Goal: Information Seeking & Learning: Learn about a topic

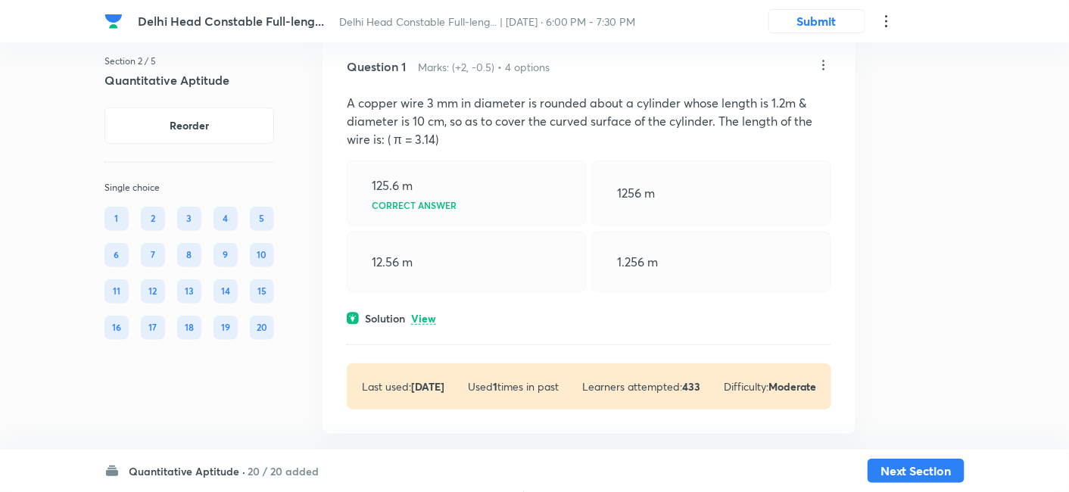
scroll to position [92, 0]
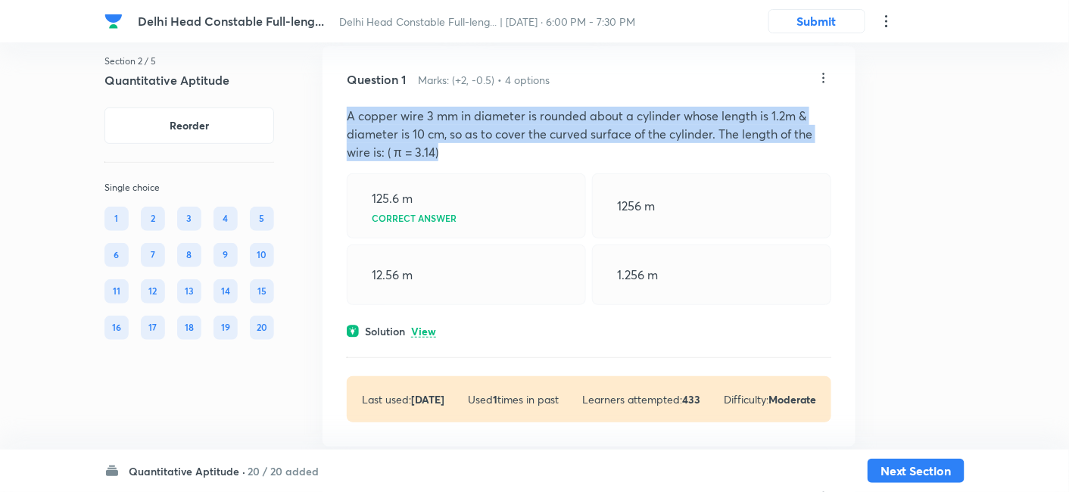
drag, startPoint x: 347, startPoint y: 117, endPoint x: 486, endPoint y: 154, distance: 144.1
click at [486, 154] on p "A copper wire 3 mm in diameter is rounded about a cylinder whose length is 1.2m…" at bounding box center [589, 134] width 484 height 54
copy p "A copper wire 3 mm in diameter is rounded about a cylinder whose length is 1.2m…"
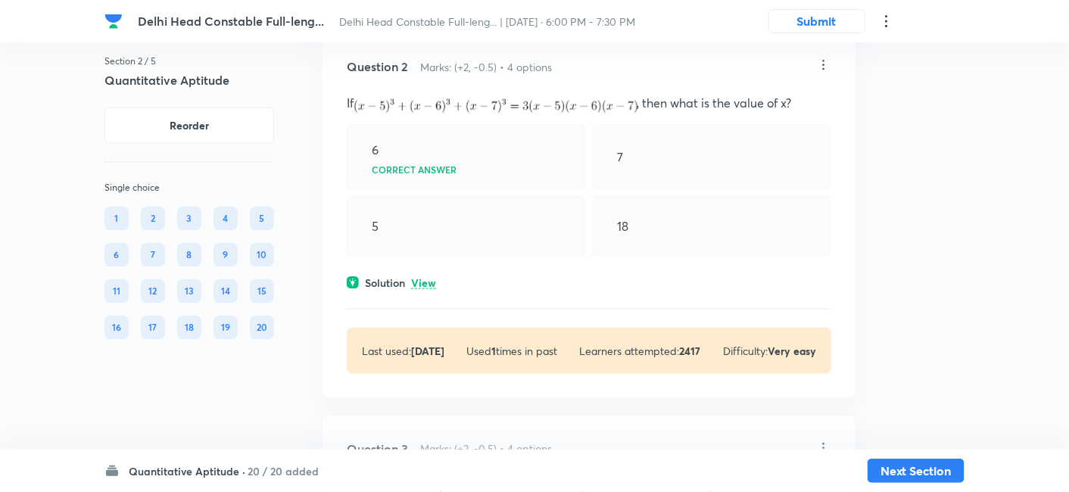
scroll to position [524, 0]
drag, startPoint x: 347, startPoint y: 101, endPoint x: 817, endPoint y: 95, distance: 470.7
click at [817, 95] on p "If , then what is the value of x?" at bounding box center [589, 102] width 484 height 19
copy p "If , then what is the value of x?"
click at [428, 280] on p "View" at bounding box center [423, 282] width 25 height 11
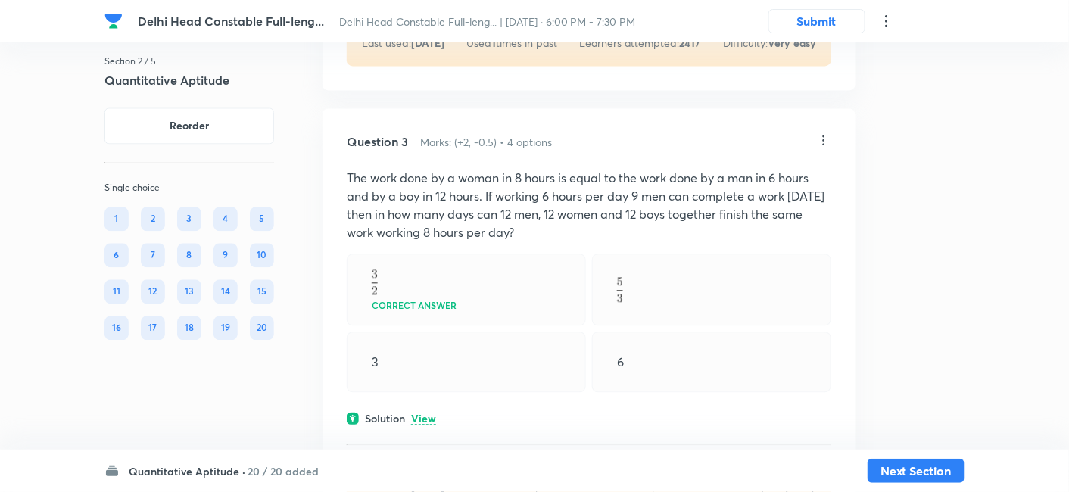
scroll to position [972, 0]
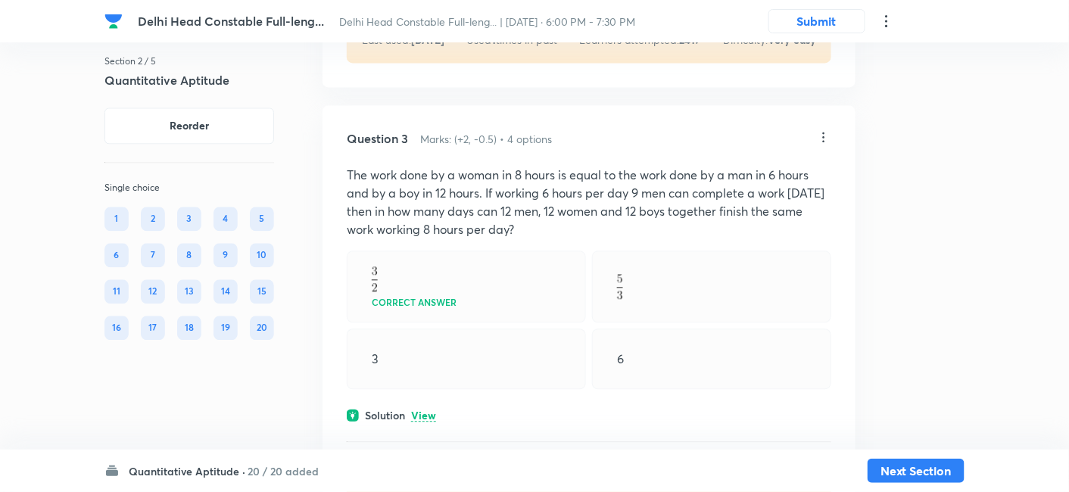
drag, startPoint x: 350, startPoint y: 168, endPoint x: 586, endPoint y: 220, distance: 241.8
click at [586, 220] on p "The work done by a woman in 8 hours is equal to the work done by a man in 6 hou…" at bounding box center [589, 202] width 484 height 73
copy p "The work done by a woman in 8 hours is equal to the work done by a man in 6 hou…"
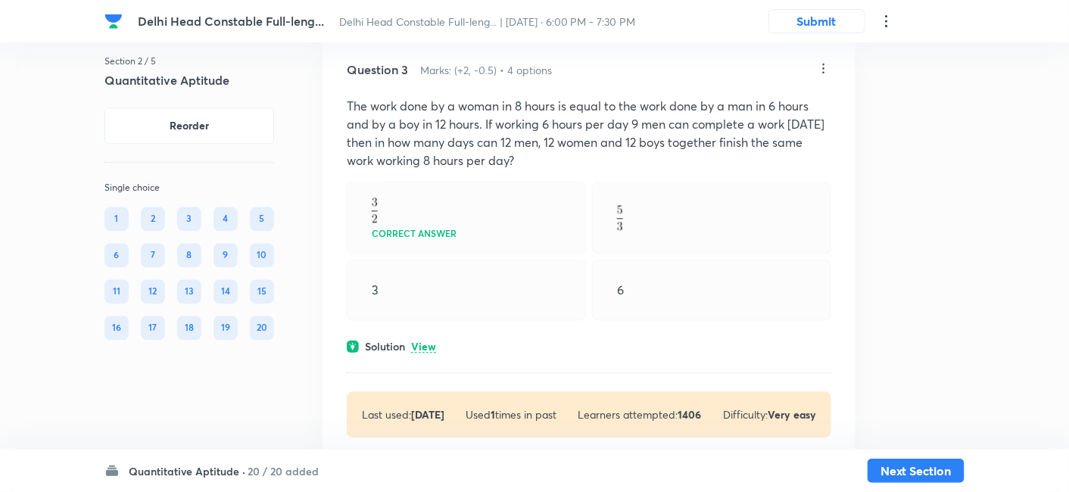
scroll to position [1042, 0]
click at [428, 342] on p "View" at bounding box center [423, 345] width 25 height 11
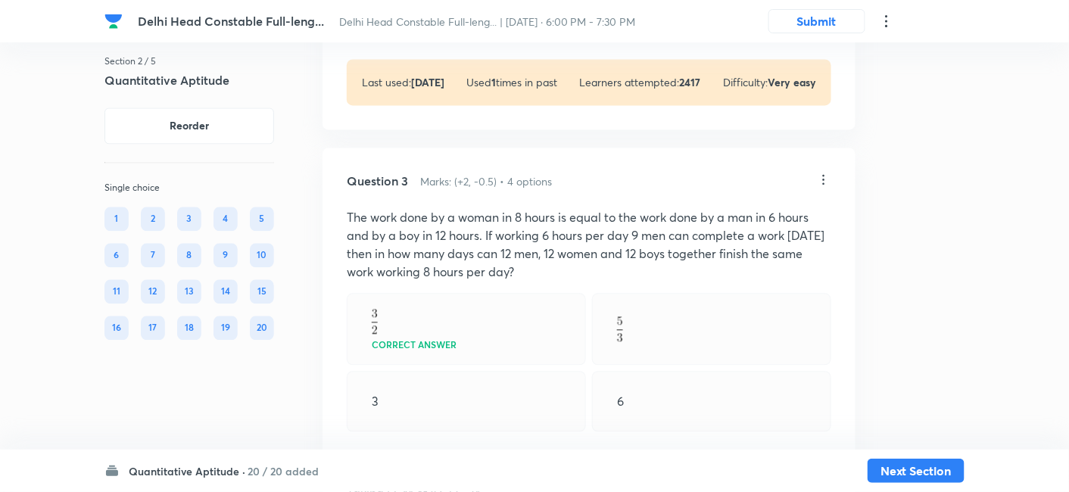
scroll to position [928, 0]
drag, startPoint x: 344, startPoint y: 216, endPoint x: 568, endPoint y: 270, distance: 230.4
click at [568, 270] on div "Question 3 Marks: (+2, -0.5) • 4 options The work done by a woman in 8 hours is…" at bounding box center [588, 491] width 533 height 684
copy p "The work done by a woman in 8 hours is equal to the work done by a man in 6 hou…"
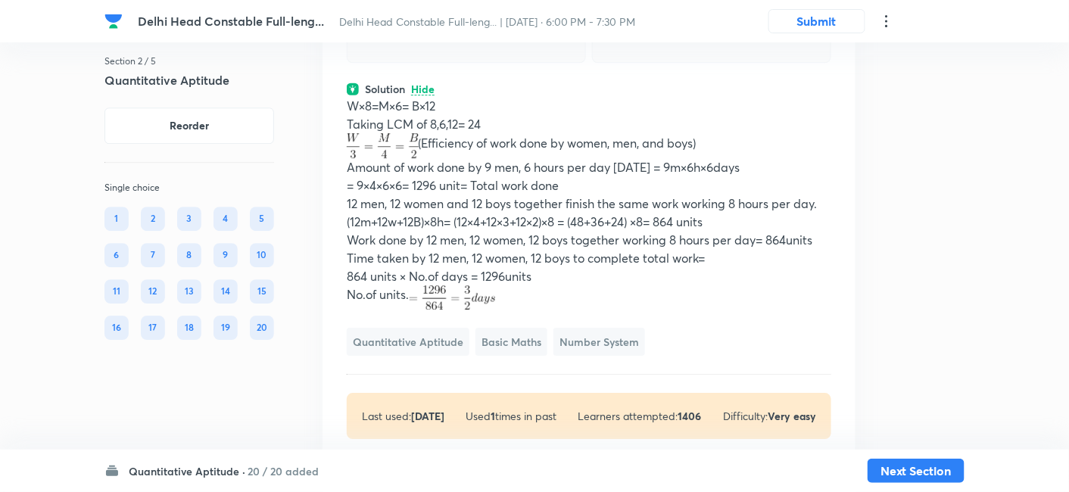
scroll to position [1303, 0]
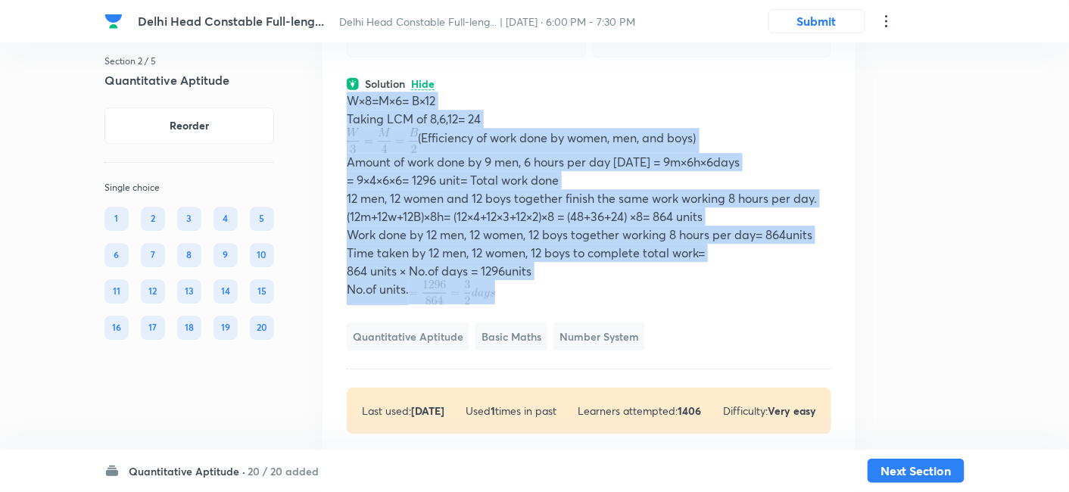
drag, startPoint x: 348, startPoint y: 99, endPoint x: 514, endPoint y: 293, distance: 254.9
click at [514, 293] on div "W×8=M×6= B×12 Taking LCM of 8,6,12= 24 (Efficiency of work done by women, men, …" at bounding box center [589, 198] width 484 height 213
copy div "W×8=M×6= B×12 Taking LCM of 8,6,12= 24 (Efficiency of work done by women, men, …"
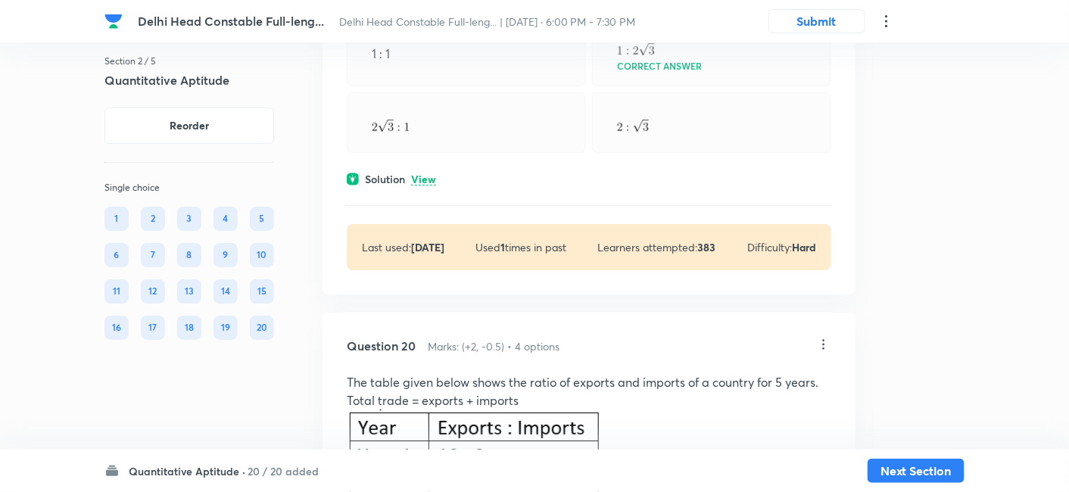
scroll to position [8759, 0]
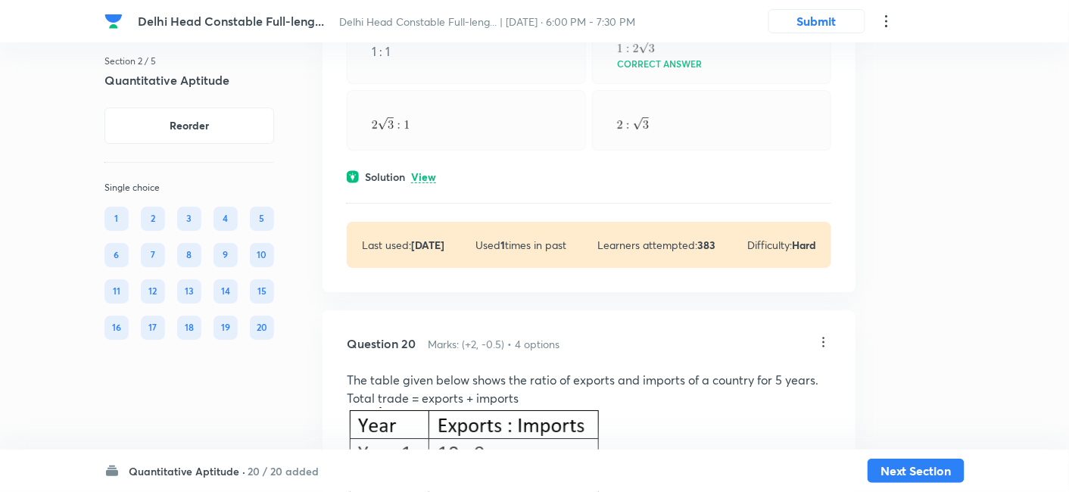
click at [425, 172] on p "View" at bounding box center [423, 177] width 25 height 11
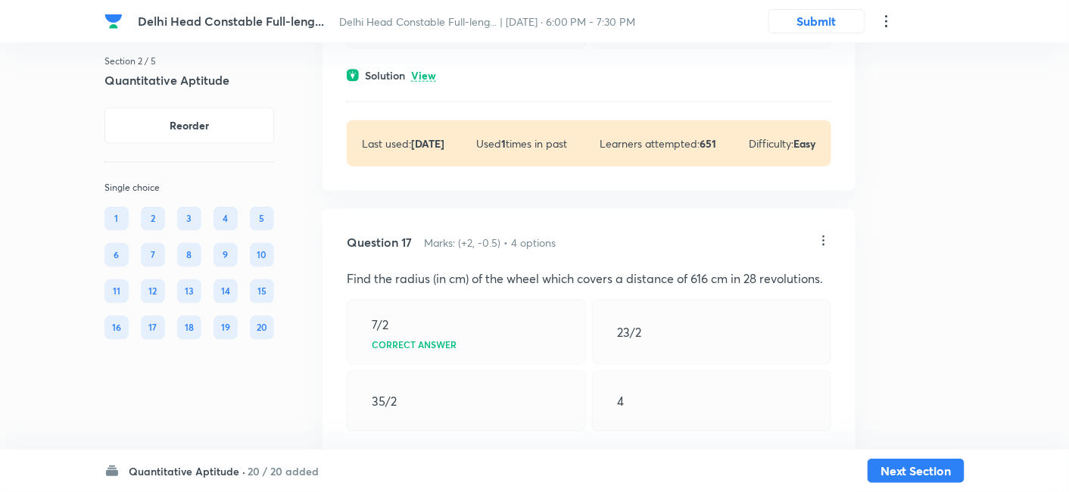
scroll to position [7677, 0]
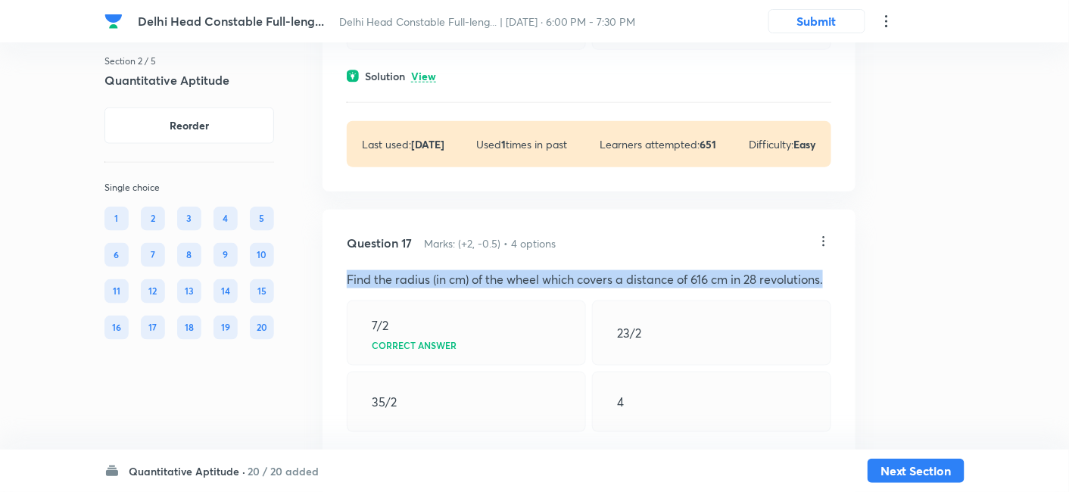
drag, startPoint x: 348, startPoint y: 265, endPoint x: 831, endPoint y: 269, distance: 482.8
click at [831, 269] on div "Question 17 Marks: (+2, -0.5) • 4 options Find the radius (in cm) of the wheel …" at bounding box center [588, 392] width 533 height 364
copy p "Find the radius (in cm) of the wheel which covers a distance of 616 cm in 28 re…"
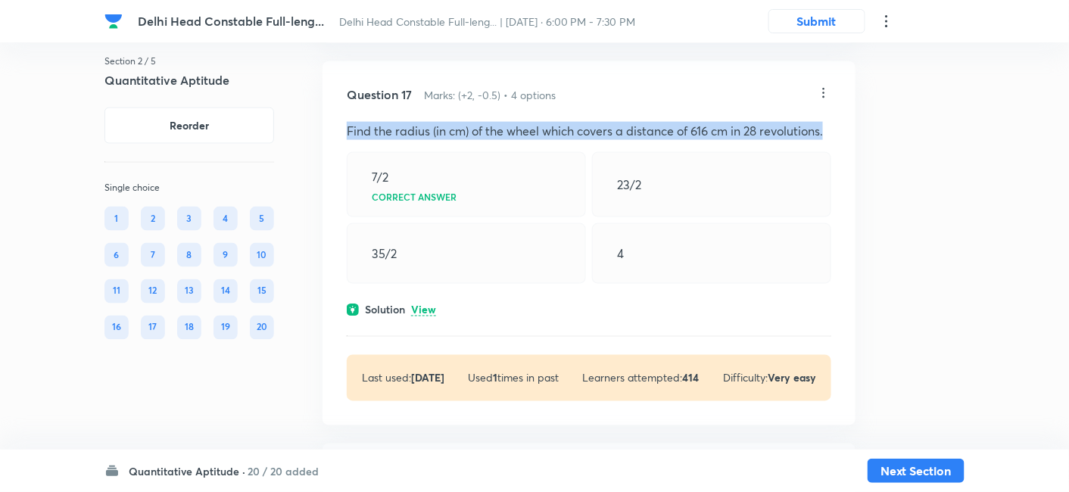
scroll to position [7849, 0]
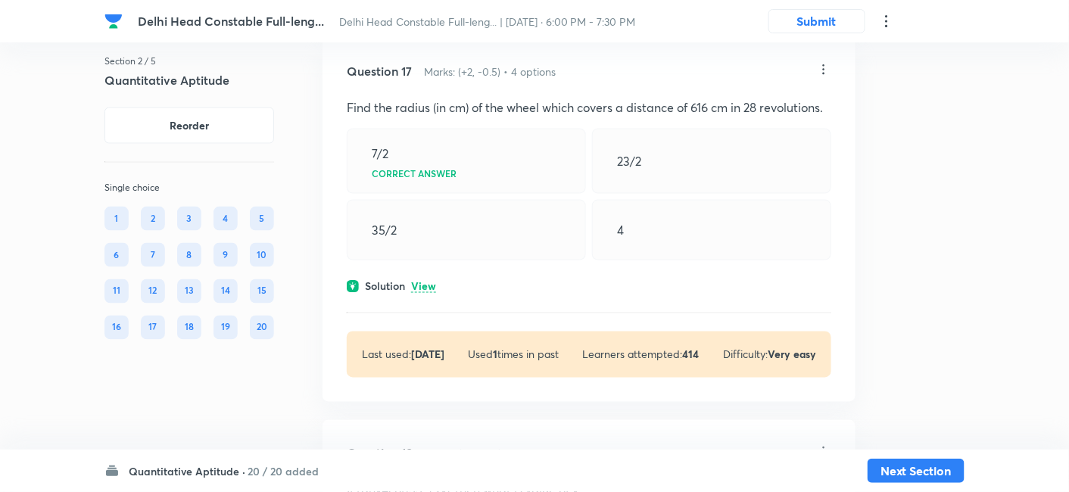
click at [428, 282] on p "View" at bounding box center [423, 287] width 25 height 11
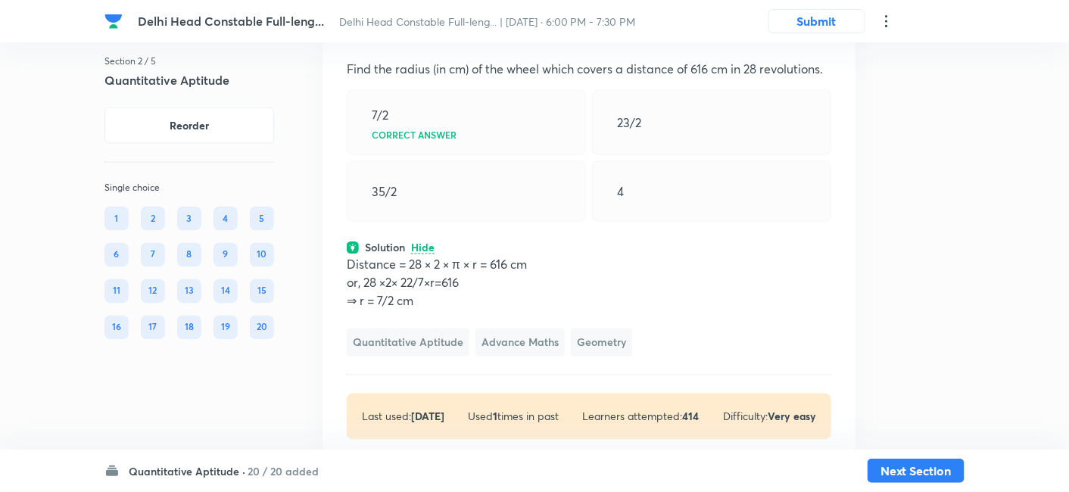
scroll to position [7888, 0]
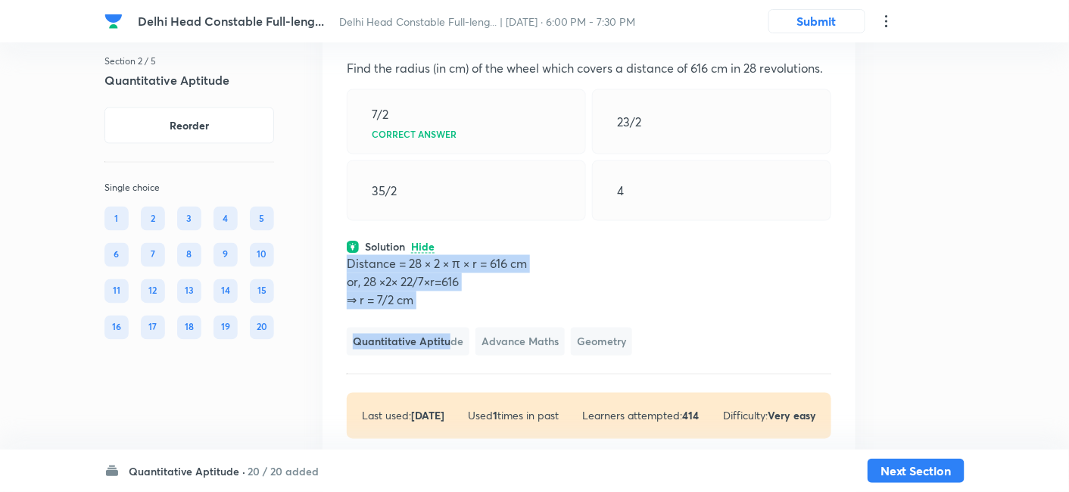
drag, startPoint x: 347, startPoint y: 251, endPoint x: 449, endPoint y: 299, distance: 112.1
click at [449, 299] on div "Distance = 28 × 2 × π × r = 616 cm or, 28 ×2× 22/7×r=616 ⇒ r = 7/2 cm Quantitat…" at bounding box center [589, 305] width 484 height 101
click at [348, 255] on p "Distance = 28 × 2 × π × r = 616 cm" at bounding box center [589, 264] width 484 height 18
drag, startPoint x: 348, startPoint y: 254, endPoint x: 417, endPoint y: 291, distance: 78.6
click at [417, 291] on div "Distance = 28 × 2 × π × r = 616 cm or, 28 ×2× 22/7×r=616 ⇒ r = 7/2 cm" at bounding box center [589, 282] width 484 height 54
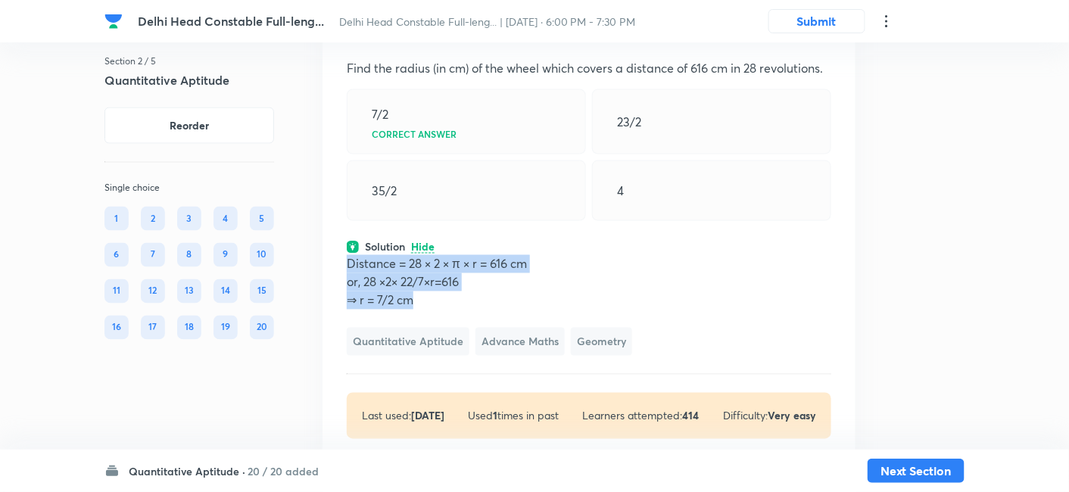
copy div "Distance = 28 × 2 × π × r = 616 cm or, 28 ×2× 22/7×r=616 ⇒ r = 7/2 cm"
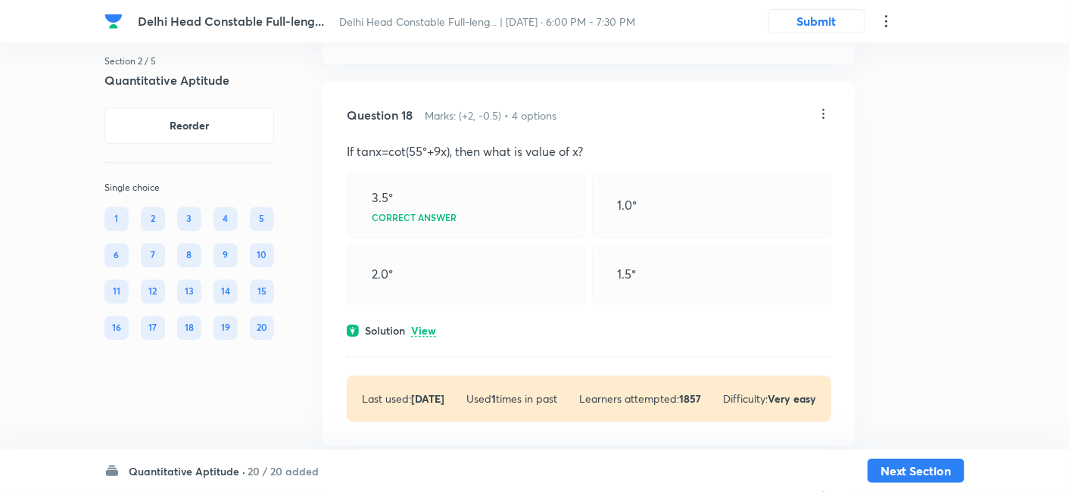
scroll to position [8290, 0]
click at [348, 140] on p "If tanx=cot(55°+9x), then what is value of x?" at bounding box center [589, 149] width 484 height 18
click at [347, 140] on p "If tanx=cot(55°+9x), then what is value of x?" at bounding box center [589, 149] width 484 height 18
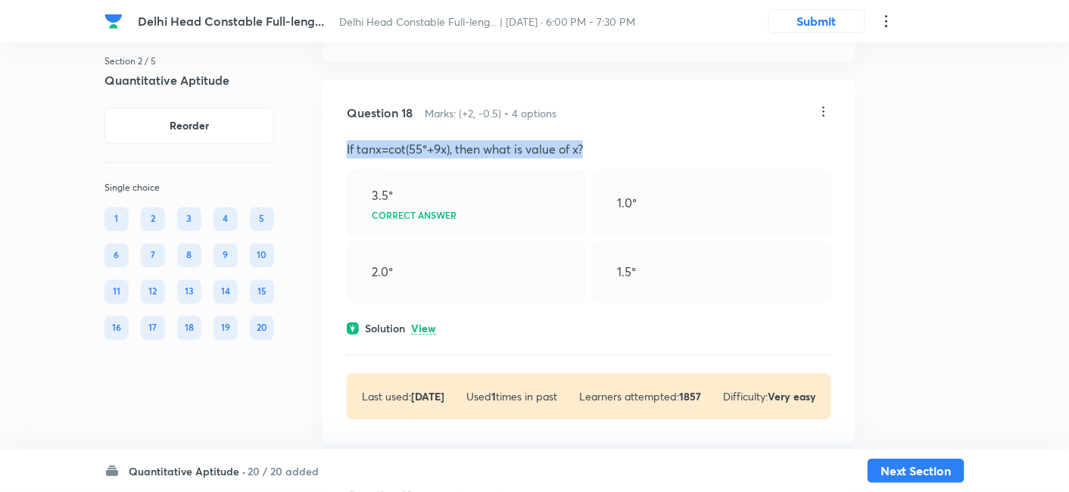
drag, startPoint x: 347, startPoint y: 135, endPoint x: 602, endPoint y: 138, distance: 255.1
click at [602, 140] on p "If tanx=cot(55°+9x), then what is value of x?" at bounding box center [589, 149] width 484 height 18
copy p "If tanx=cot(55°+9x), then what is value of x?"
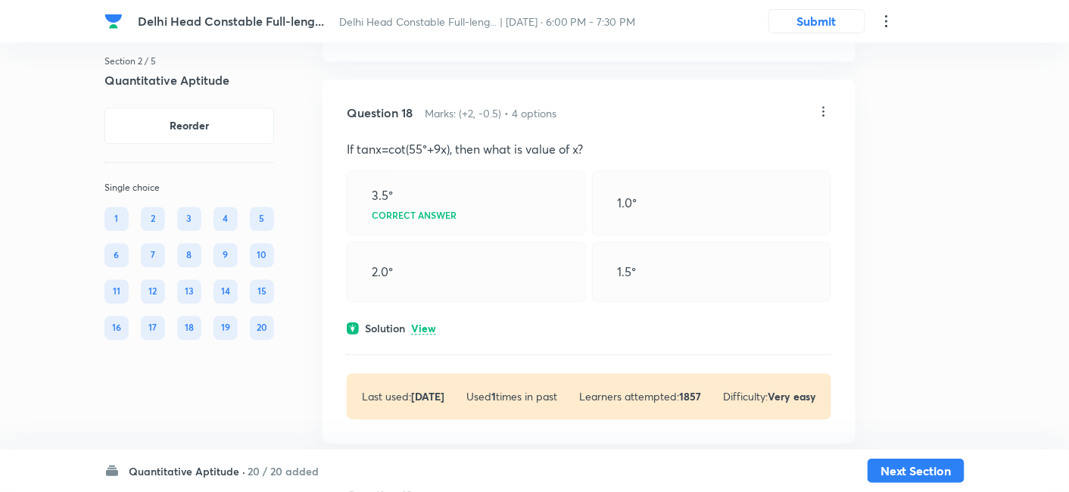
click at [424, 323] on p "View" at bounding box center [423, 328] width 25 height 11
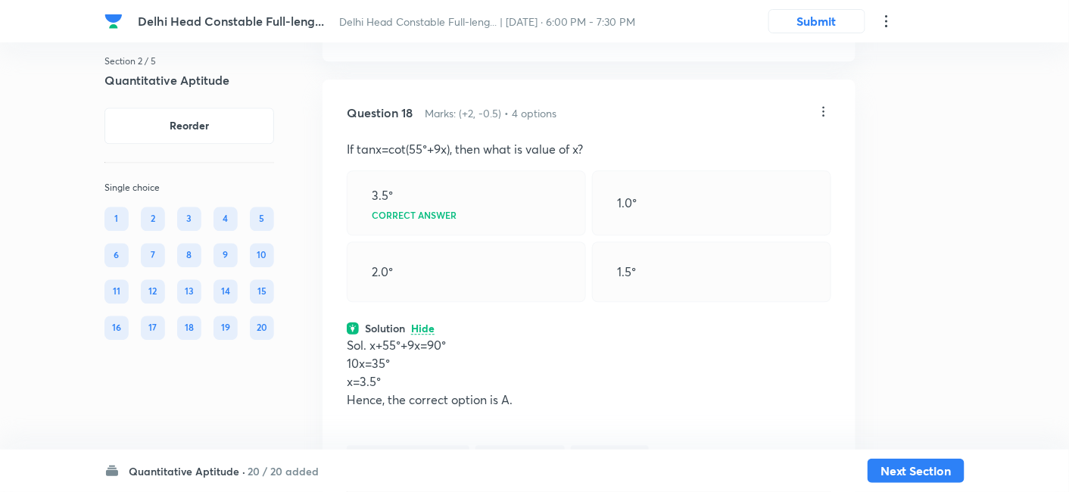
scroll to position [8413, 0]
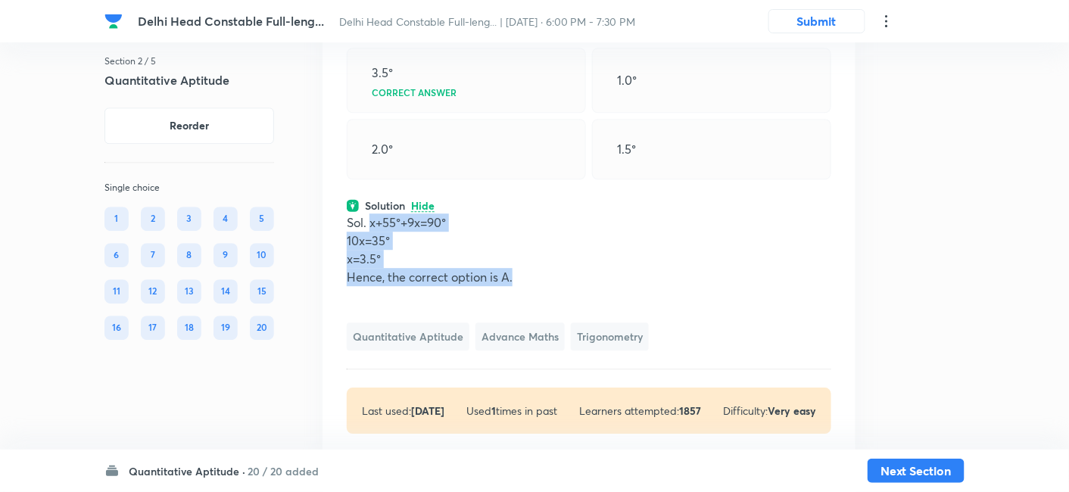
drag, startPoint x: 368, startPoint y: 210, endPoint x: 524, endPoint y: 264, distance: 165.1
click at [524, 264] on div "Sol. x+55°+9x=90° 10x=35° x=3.5° Hence, the correct option is A." at bounding box center [589, 258] width 484 height 91
copy div "x+55°+9x=90° 10x=35° x=3.5° Hence, the correct option is A."
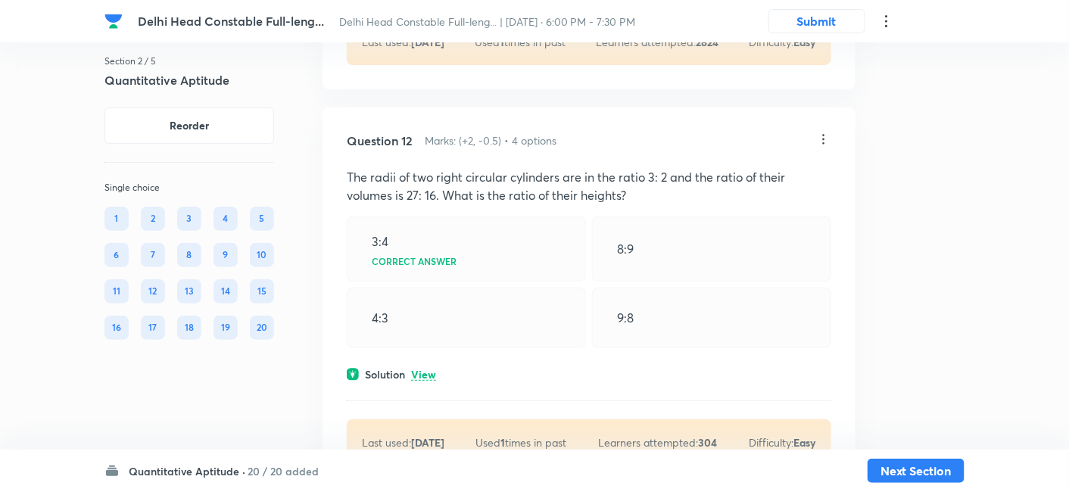
scroll to position [5422, 0]
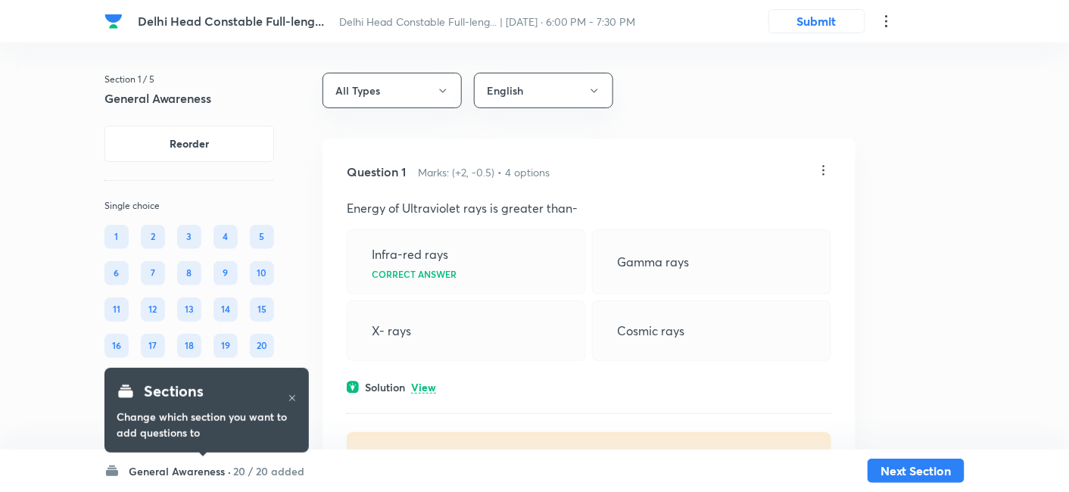
click at [193, 470] on h6 "General Awareness ·" at bounding box center [180, 471] width 102 height 16
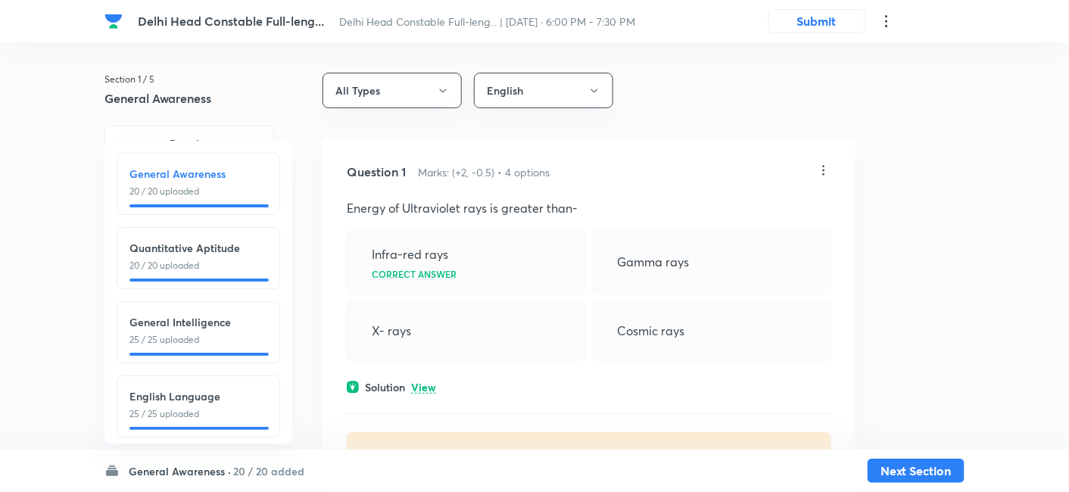
click at [209, 259] on p "20 / 20 uploaded" at bounding box center [198, 266] width 138 height 14
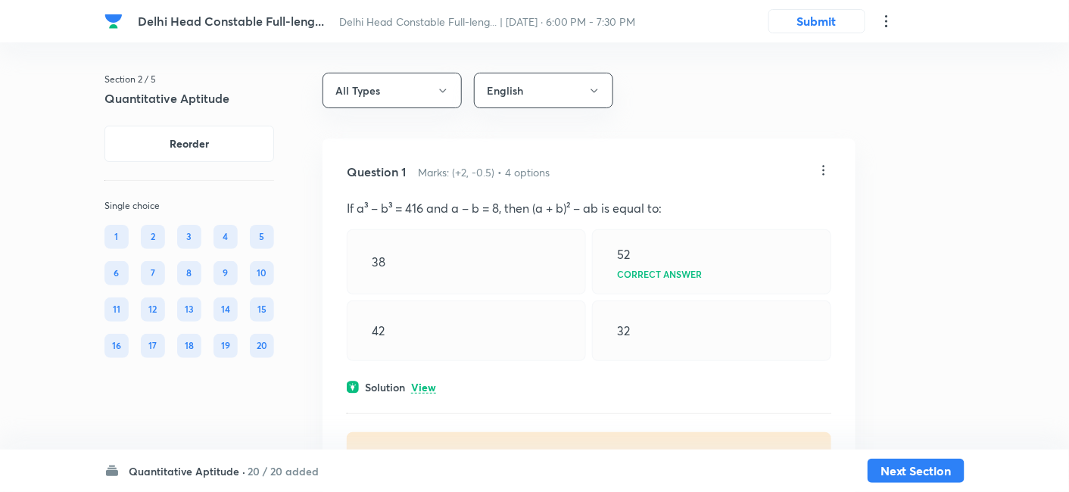
click at [417, 387] on p "View" at bounding box center [423, 387] width 25 height 11
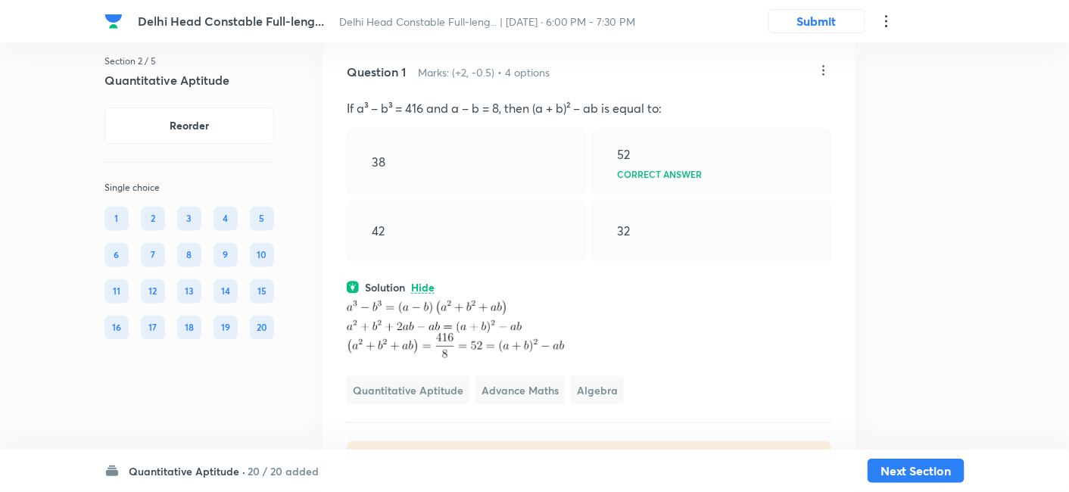
scroll to position [93, 0]
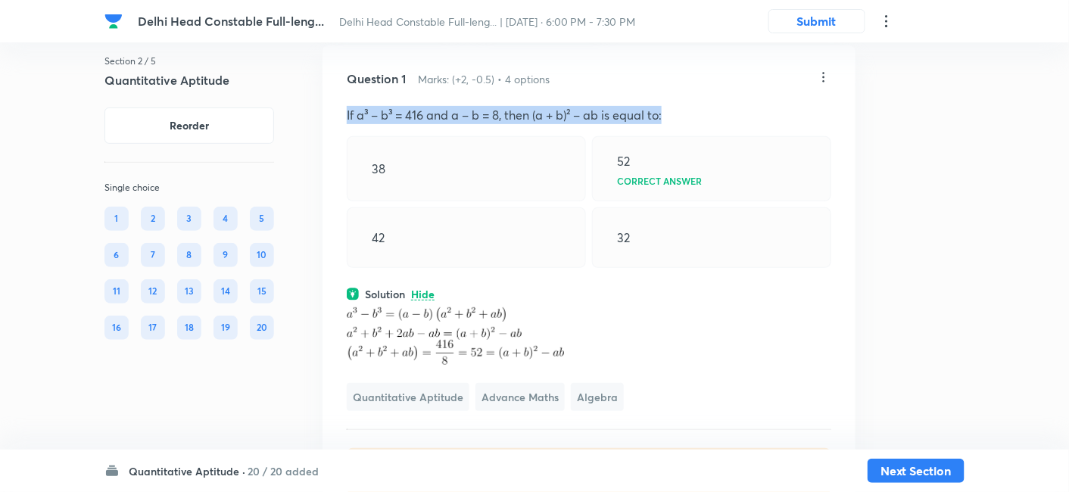
drag, startPoint x: 347, startPoint y: 112, endPoint x: 679, endPoint y: 107, distance: 332.2
click at [679, 107] on p "If a³ – b³ = 416 and a – b = 8, then (a + b)² – ab is equal to:" at bounding box center [589, 115] width 484 height 18
copy p "If a³ – b³ = 416 and a – b = 8, then (a + b)² – ab is equal to:"
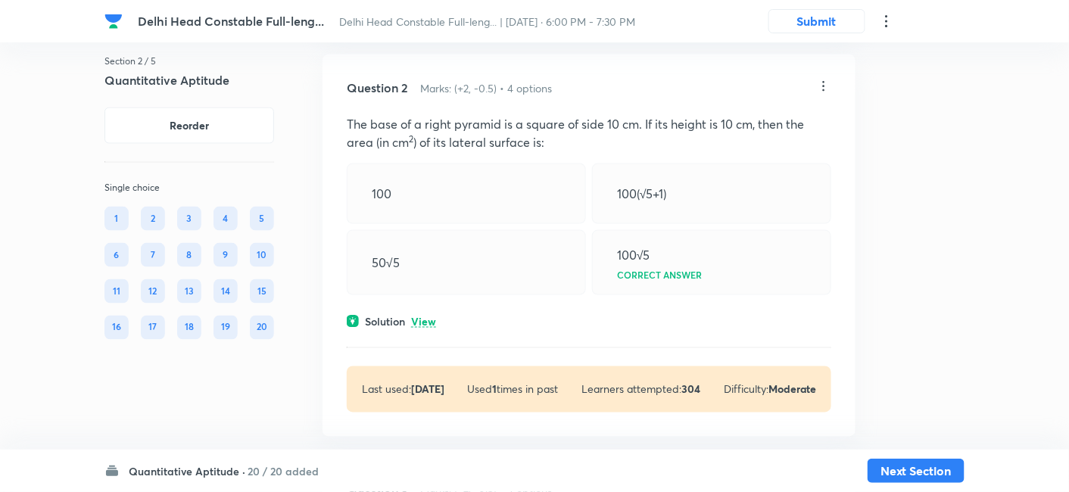
scroll to position [573, 0]
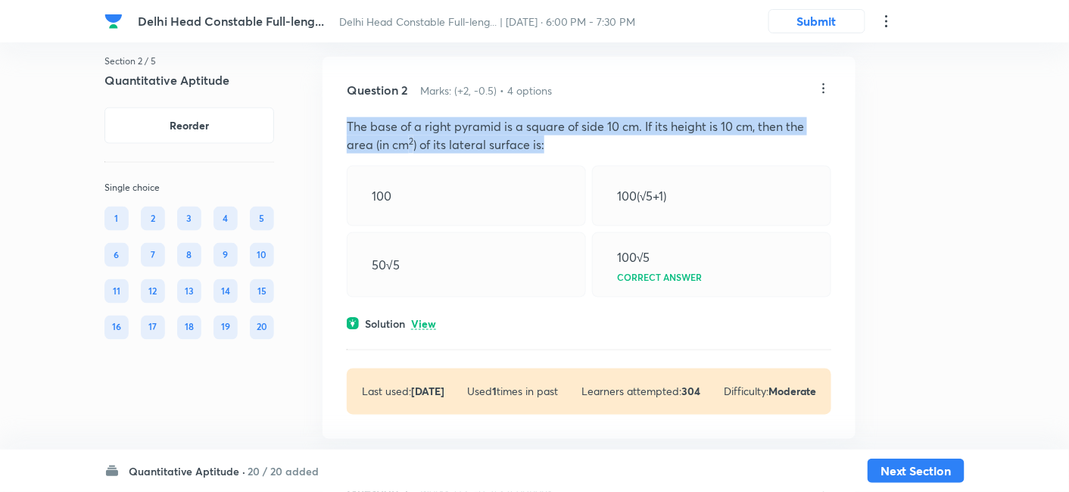
drag, startPoint x: 345, startPoint y: 120, endPoint x: 552, endPoint y: 142, distance: 208.4
click at [552, 142] on div "Question 2 Marks: (+2, -0.5) • 4 options The base of a right pyramid is a squar…" at bounding box center [588, 248] width 533 height 382
copy p "The base of a right pyramid is a square of side 10 cm. If its height is 10 cm, …"
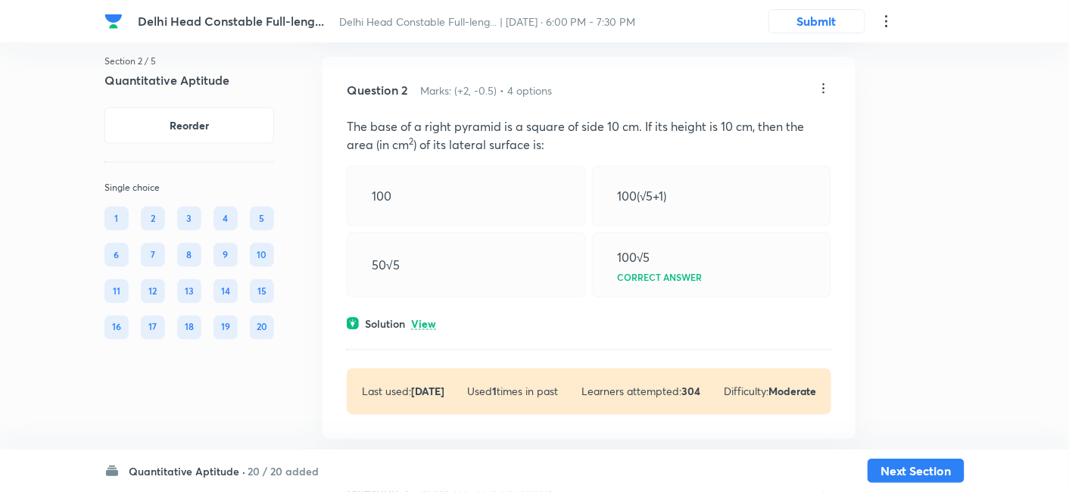
click at [424, 319] on p "View" at bounding box center [423, 324] width 25 height 11
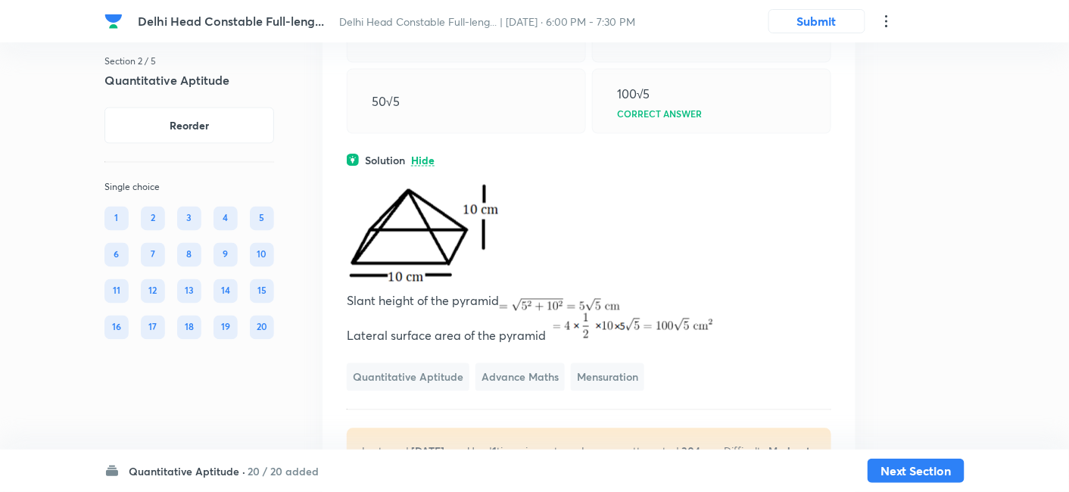
scroll to position [737, 0]
drag, startPoint x: 345, startPoint y: 335, endPoint x: 545, endPoint y: 334, distance: 199.8
click at [545, 334] on div "Question 2 Marks: (+2, -0.5) • 4 options The base of a right pyramid is a squar…" at bounding box center [588, 195] width 533 height 605
copy p "Lateral surface area of the pyramid"
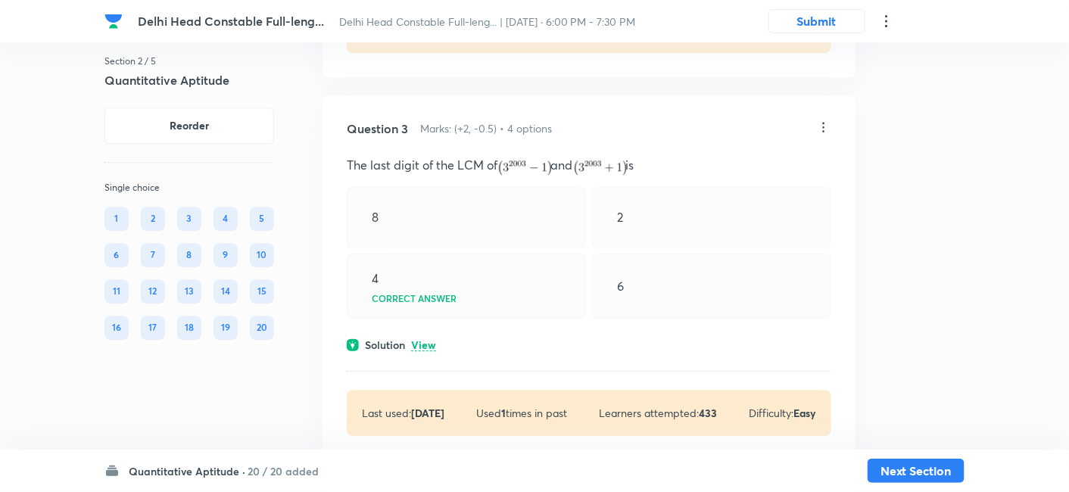
scroll to position [1161, 0]
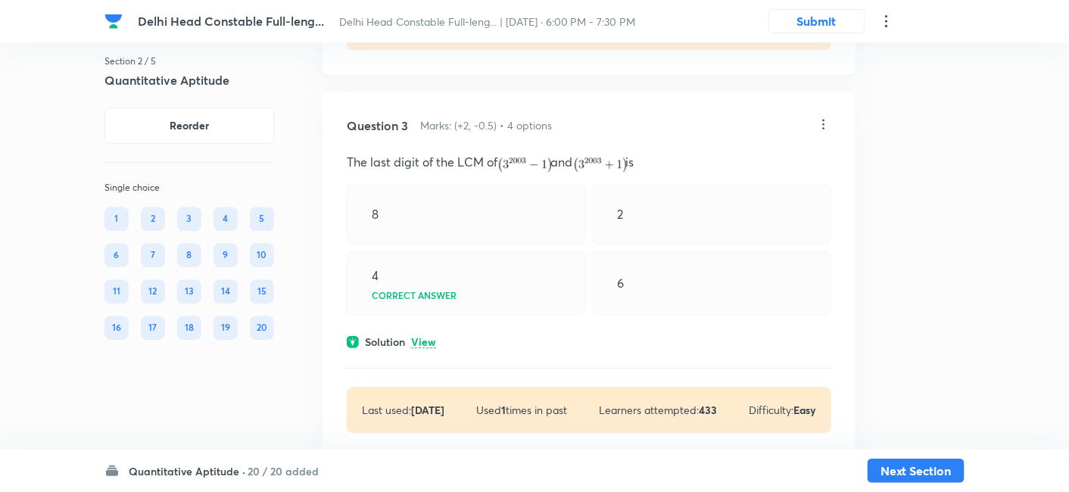
click at [425, 344] on p "View" at bounding box center [423, 342] width 25 height 11
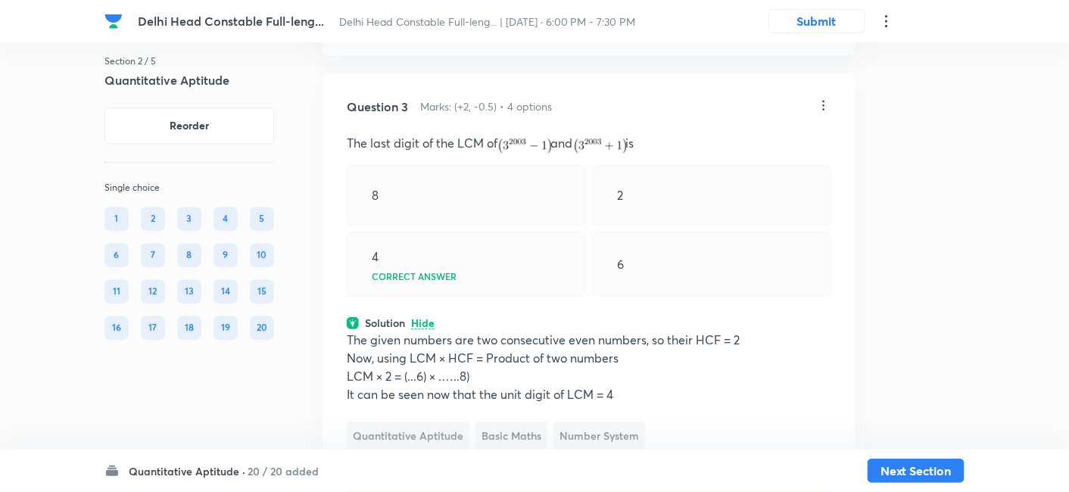
scroll to position [1181, 0]
drag, startPoint x: 347, startPoint y: 142, endPoint x: 648, endPoint y: 133, distance: 300.5
click at [648, 133] on p "The last digit of the LCM of and is" at bounding box center [589, 143] width 484 height 20
copy p "The last digit of the LCM of and is"
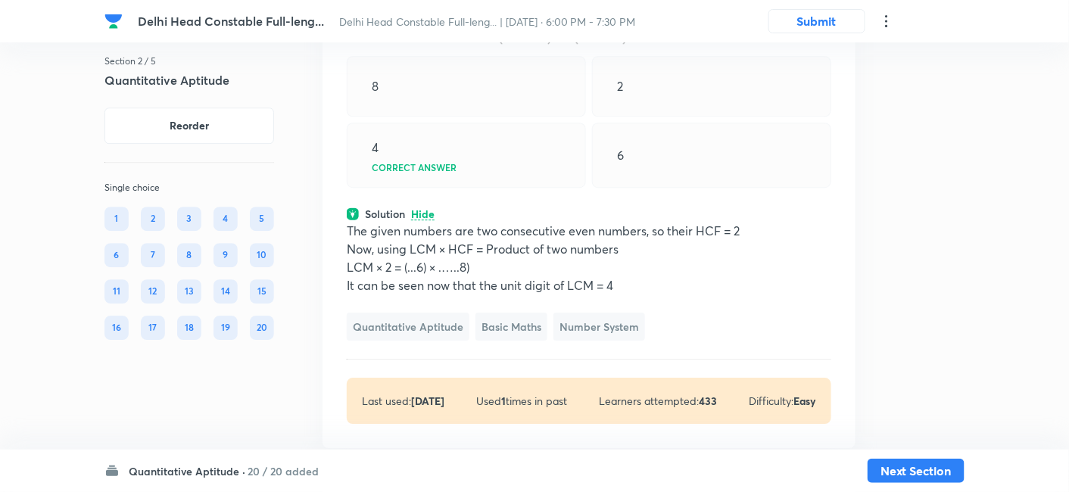
scroll to position [1290, 0]
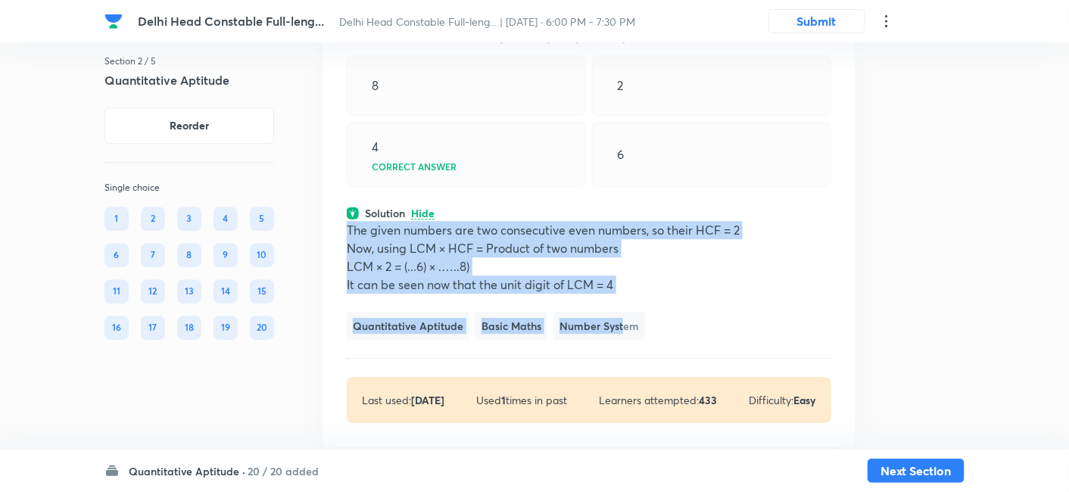
drag, startPoint x: 346, startPoint y: 226, endPoint x: 623, endPoint y: 291, distance: 284.5
click at [623, 291] on div "Question 3 Marks: (+2, -0.5) • 4 options The last digit of the LCM of and is 8 …" at bounding box center [588, 206] width 533 height 484
copy div "The given numbers are two consecutive even numbers, so their HCF = 2 Now, using…"
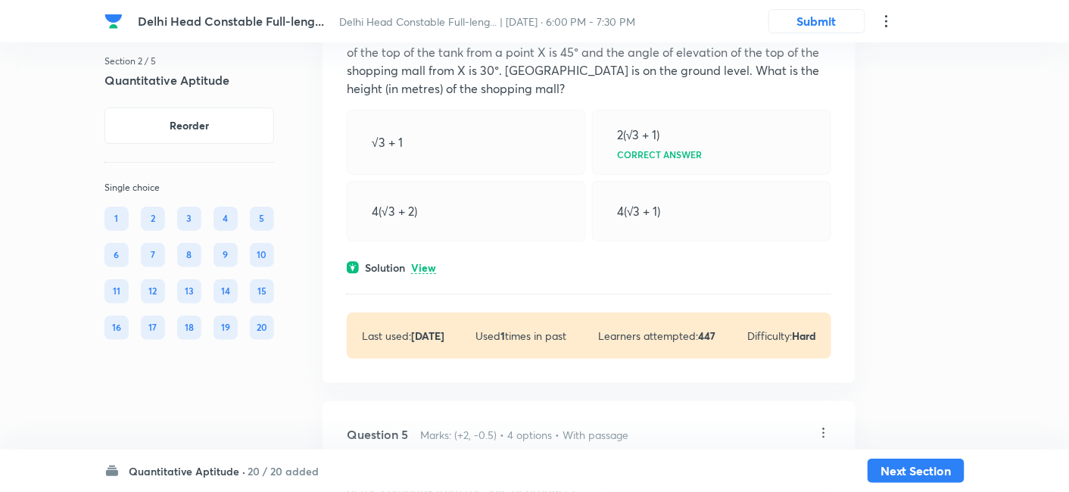
scroll to position [1792, 0]
click at [425, 264] on p "View" at bounding box center [423, 266] width 25 height 11
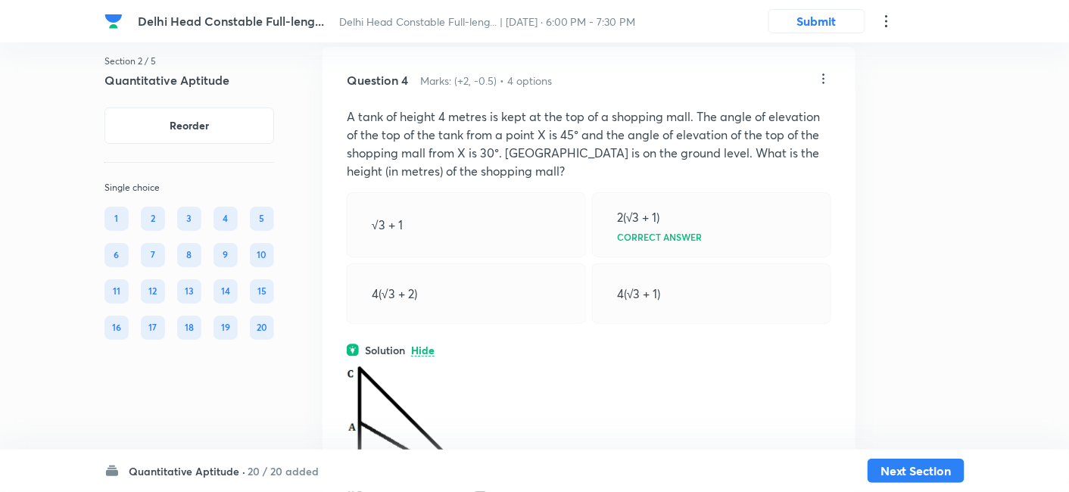
scroll to position [1675, 0]
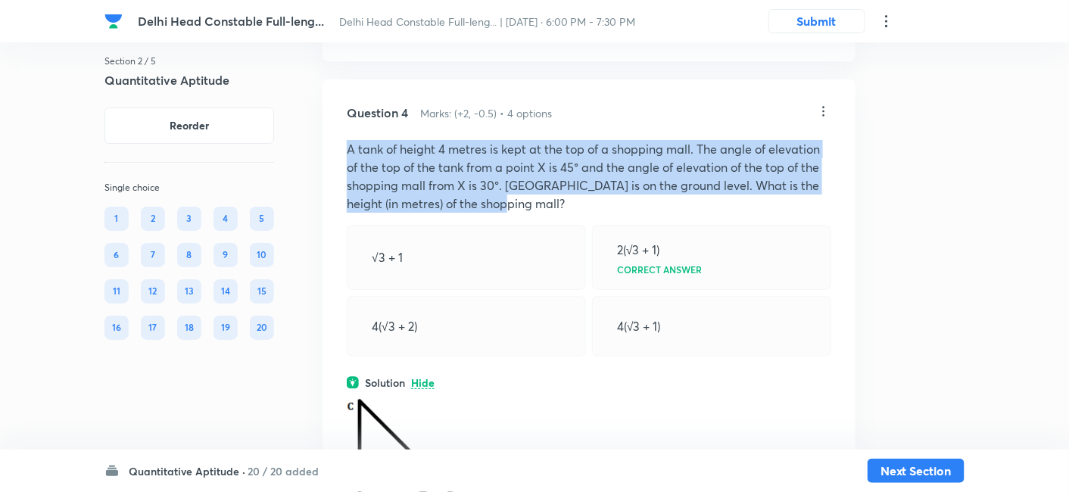
drag, startPoint x: 350, startPoint y: 144, endPoint x: 545, endPoint y: 202, distance: 203.8
click at [545, 202] on p "A tank of height 4 metres is kept at the top of a shopping mall. The angle of e…" at bounding box center [589, 176] width 484 height 73
copy p "A tank of height 4 metres is kept at the top of a shopping mall. The angle of e…"
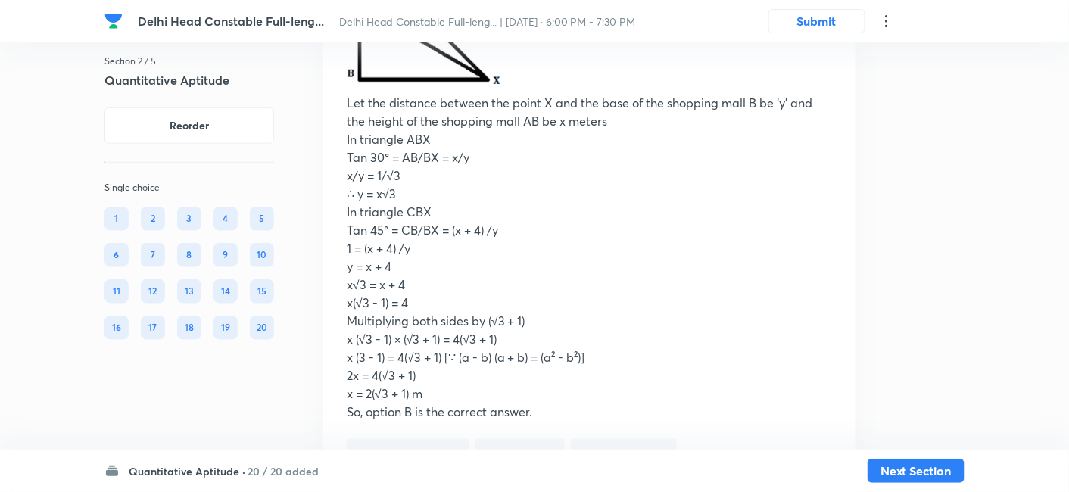
scroll to position [2138, 0]
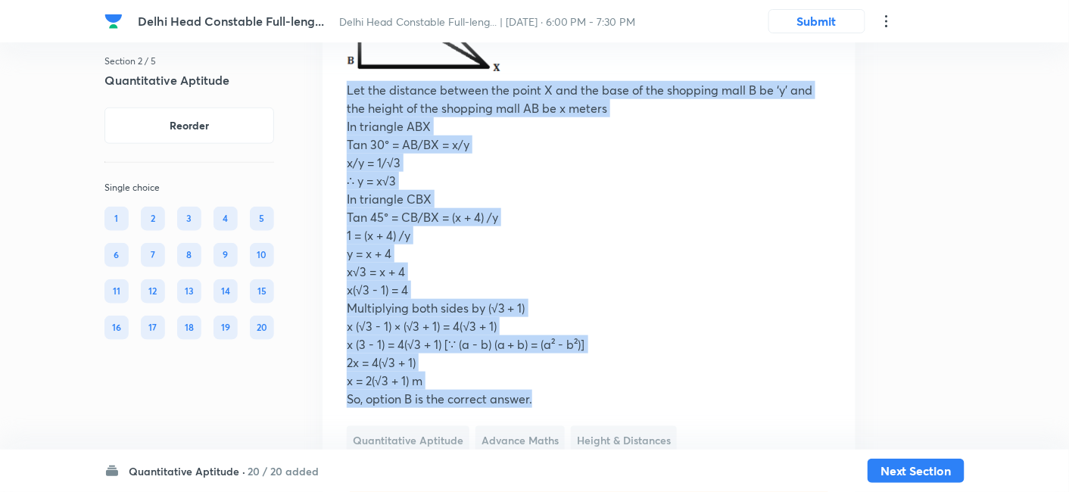
drag, startPoint x: 347, startPoint y: 87, endPoint x: 553, endPoint y: 394, distance: 369.8
click at [553, 394] on div "Let the distance between the point X and the base of the shopping mall B be ‘y’…" at bounding box center [589, 168] width 484 height 480
copy div "Let the distance between the point X and the base of the shopping mall B be ‘y’…"
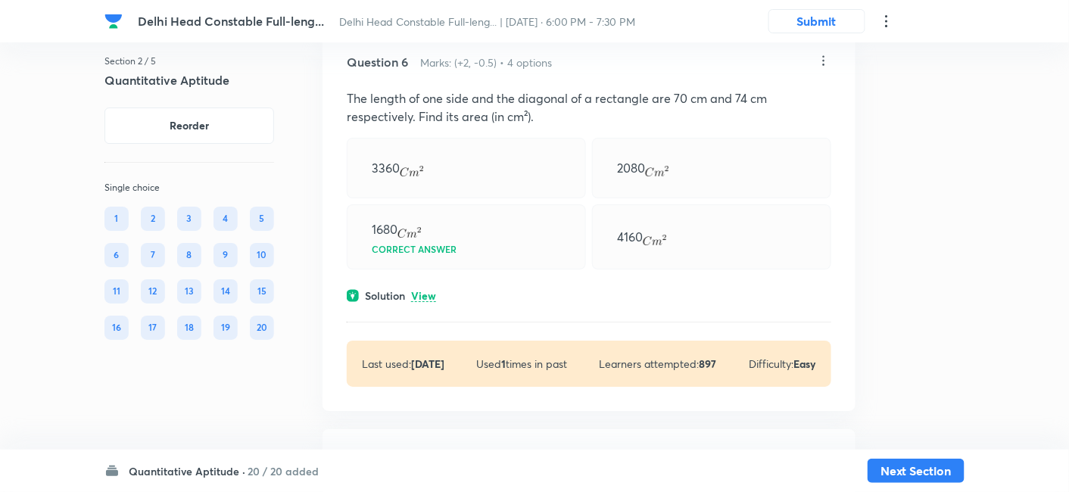
scroll to position [3351, 0]
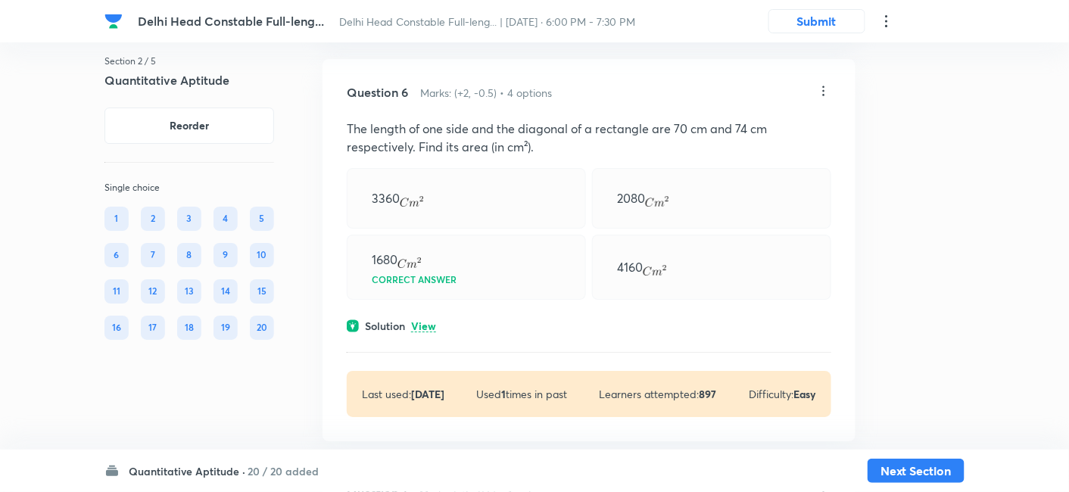
click at [428, 322] on p "View" at bounding box center [423, 326] width 25 height 11
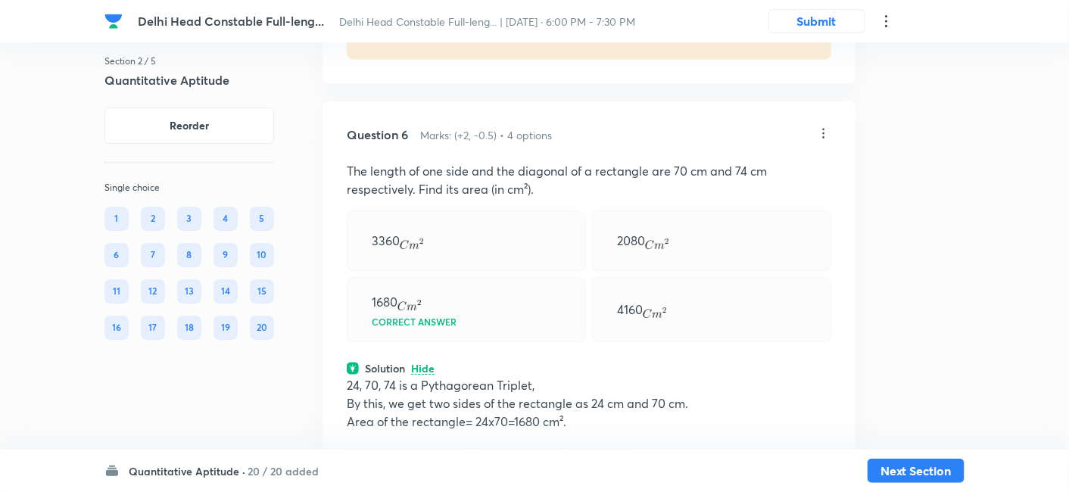
scroll to position [3310, 0]
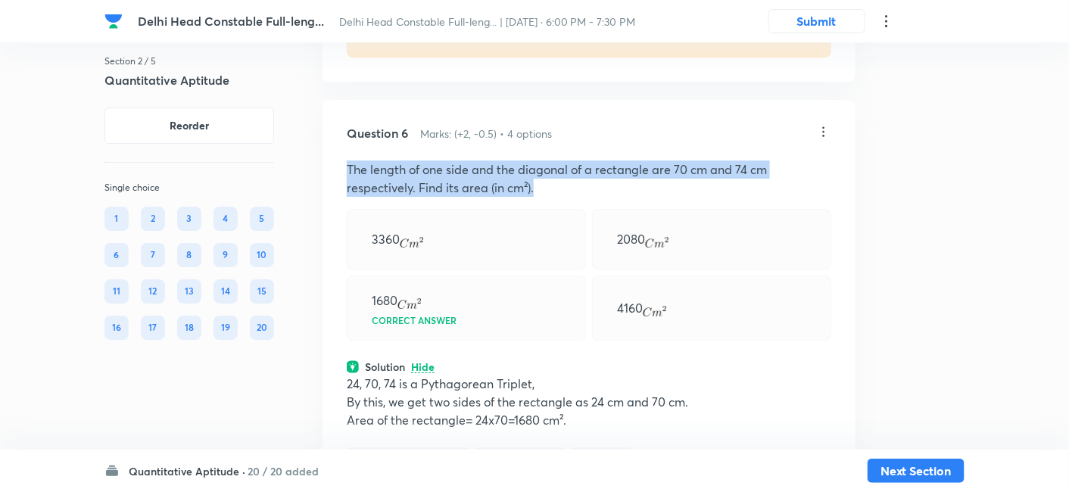
drag, startPoint x: 347, startPoint y: 170, endPoint x: 537, endPoint y: 182, distance: 189.5
click at [537, 182] on p "The length of one side and the diagonal of a rectangle are 70 cm and 74 cm resp…" at bounding box center [589, 178] width 484 height 36
copy p "The length of one side and the diagonal of a rectangle are 70 cm and 74 cm resp…"
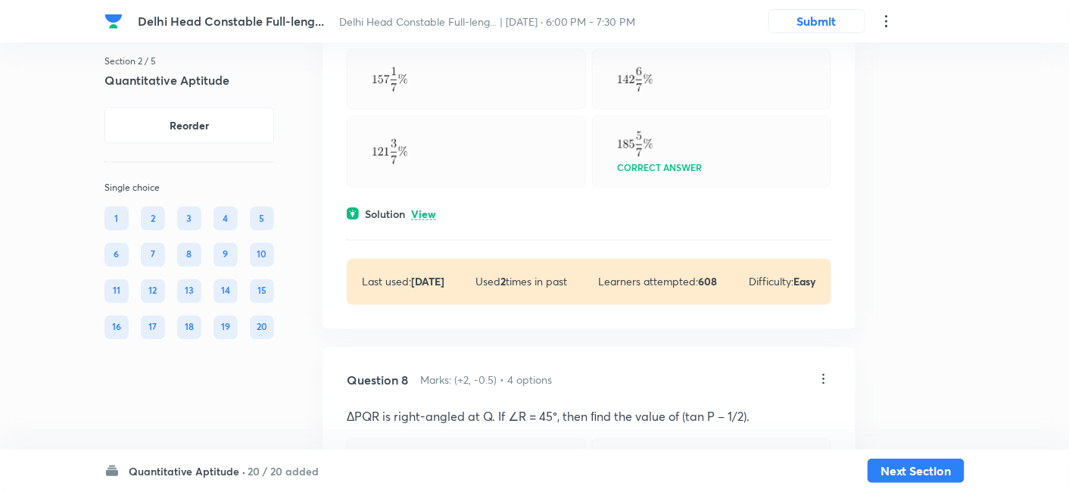
scroll to position [4259, 0]
click at [429, 207] on p "View" at bounding box center [423, 212] width 25 height 11
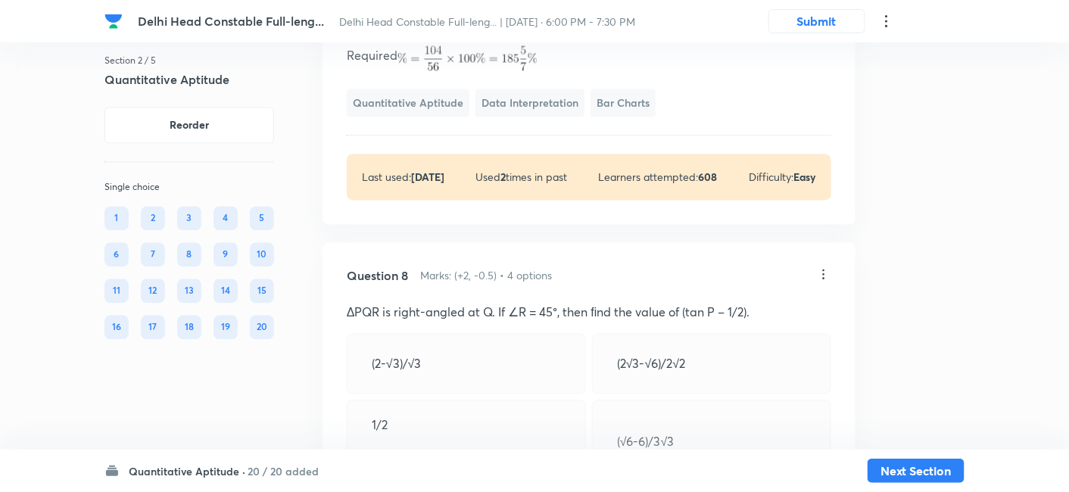
scroll to position [4506, 0]
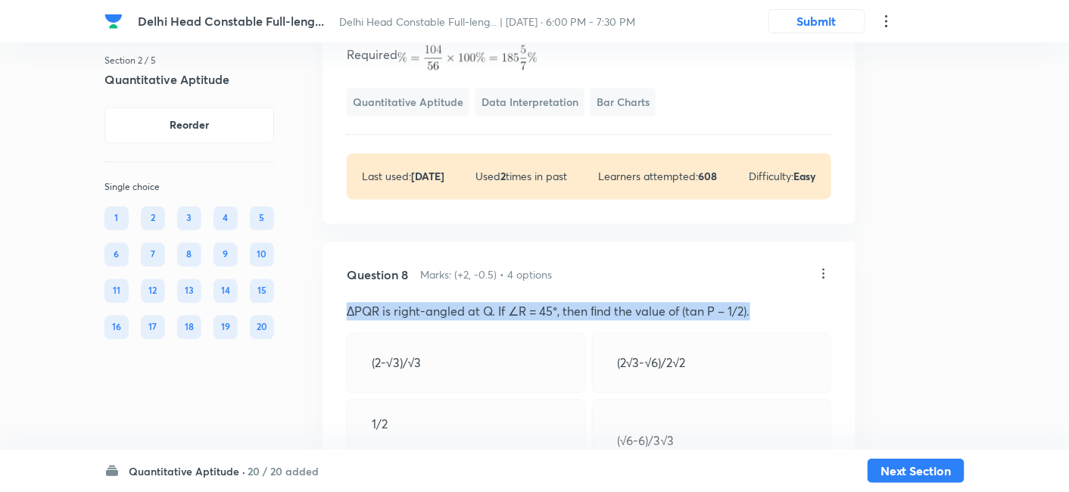
drag, startPoint x: 346, startPoint y: 249, endPoint x: 757, endPoint y: 238, distance: 411.1
click at [757, 242] on div "Question 8 Marks: (+2, -0.5) • 4 options ΔPQR is right-angled at Q. If ∠R = 45°…" at bounding box center [588, 433] width 533 height 382
copy p "ΔPQR is right-angled at Q. If ∠R = 45°, then ﬁnd the value of (tan P – 1/2)."
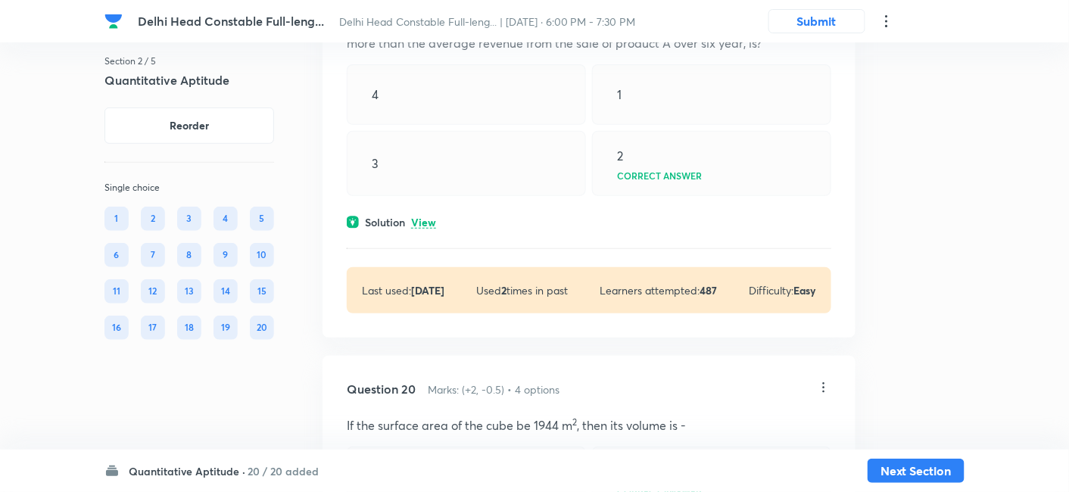
scroll to position [10974, 0]
